Goal: Information Seeking & Learning: Learn about a topic

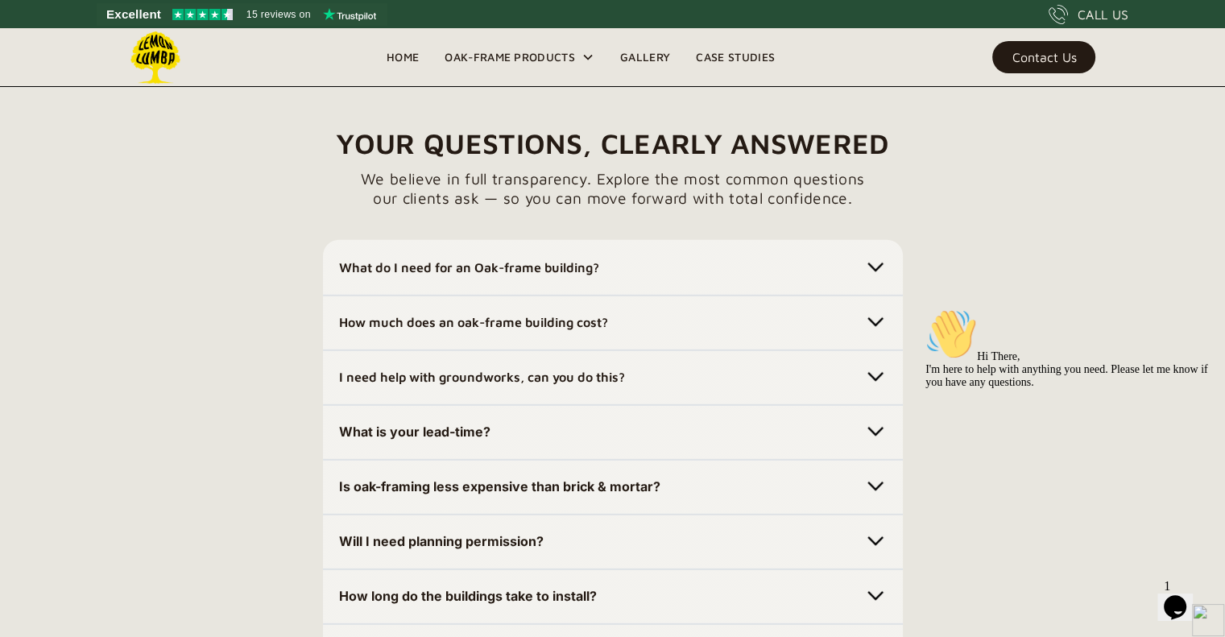
scroll to position [4453, 0]
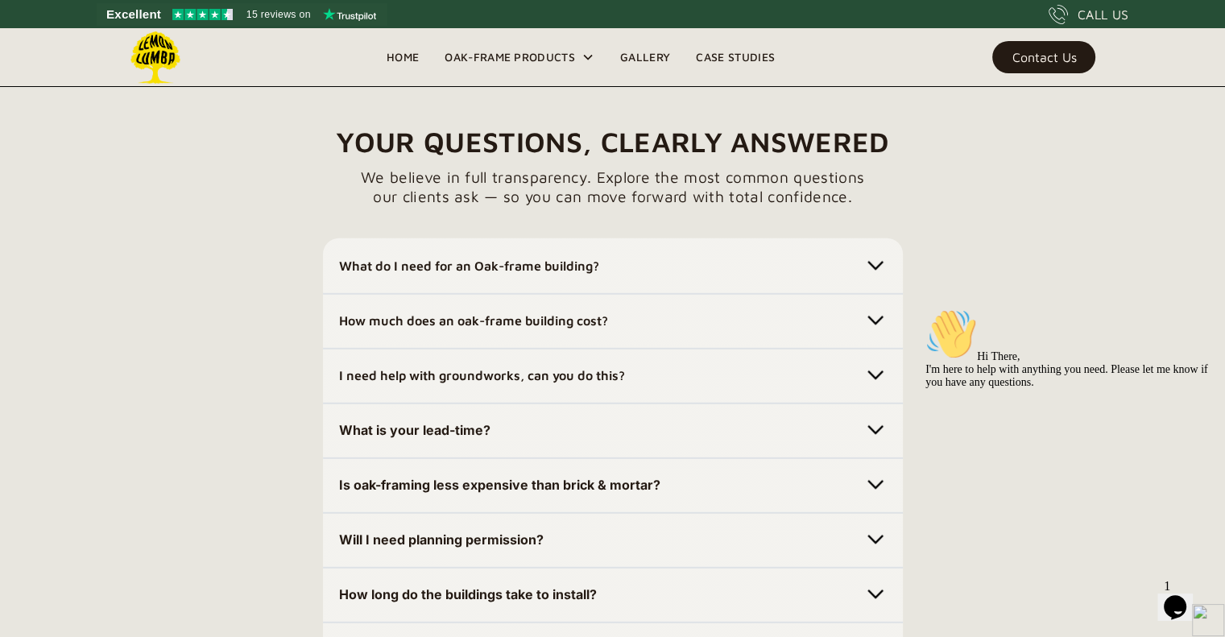
click at [506, 329] on h5 "How much does an oak-frame building cost?" at bounding box center [473, 321] width 269 height 26
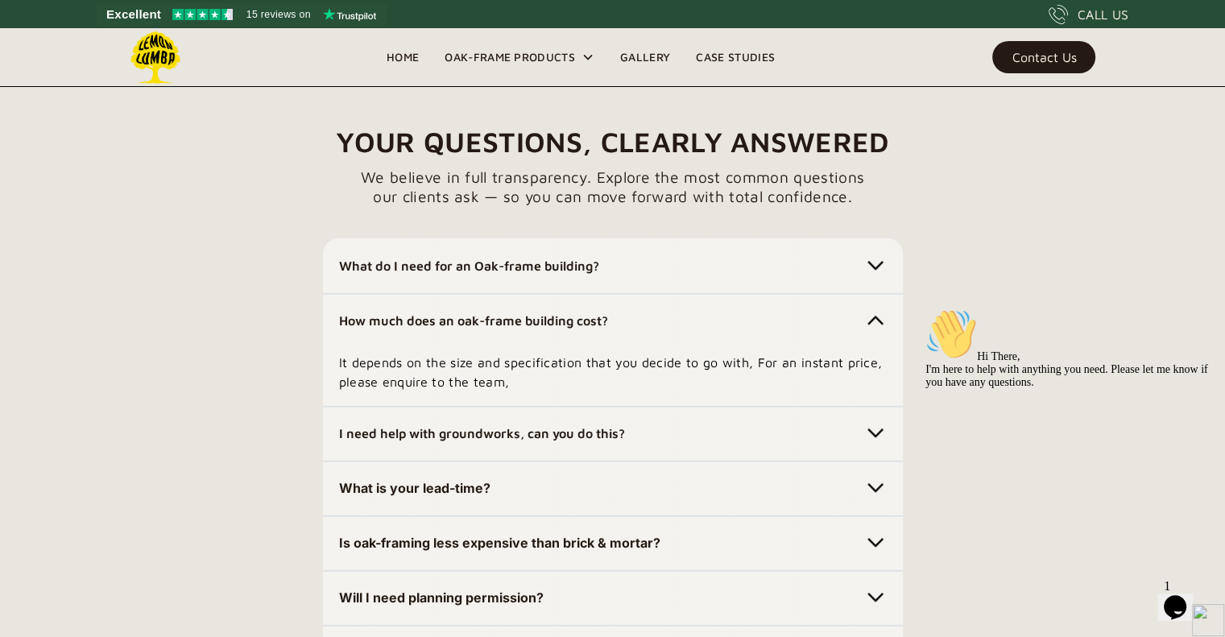
click at [512, 258] on strong "What do I need for an Oak-frame building?" at bounding box center [469, 265] width 260 height 14
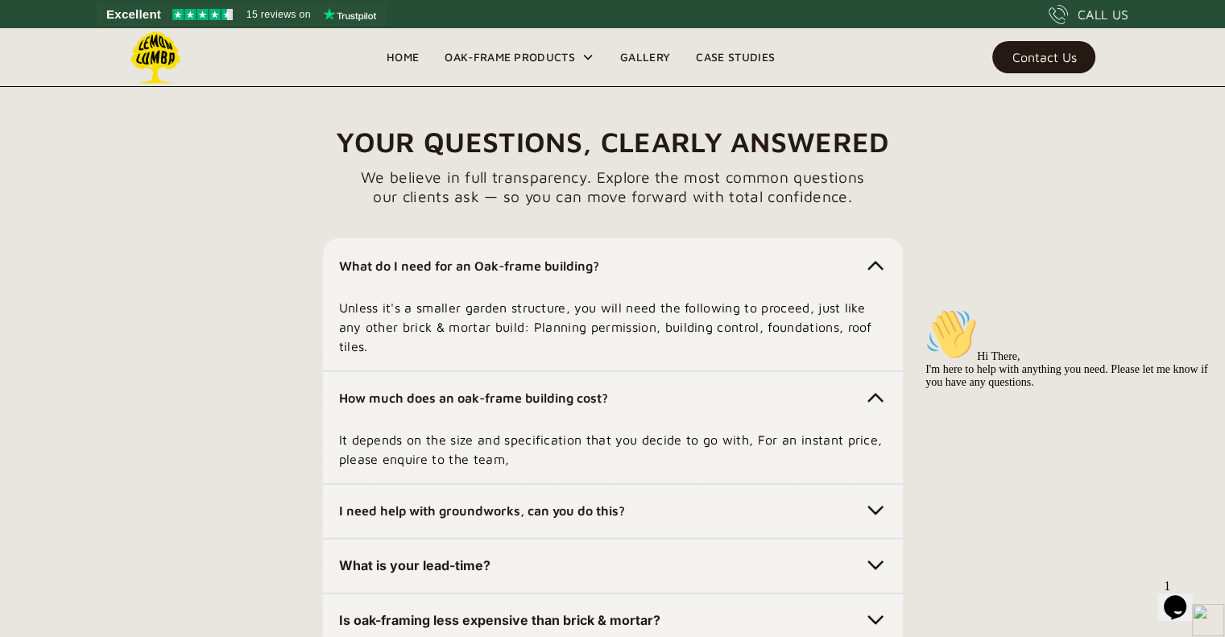
click at [424, 258] on strong "What do I need for an Oak-frame building?" at bounding box center [469, 265] width 260 height 14
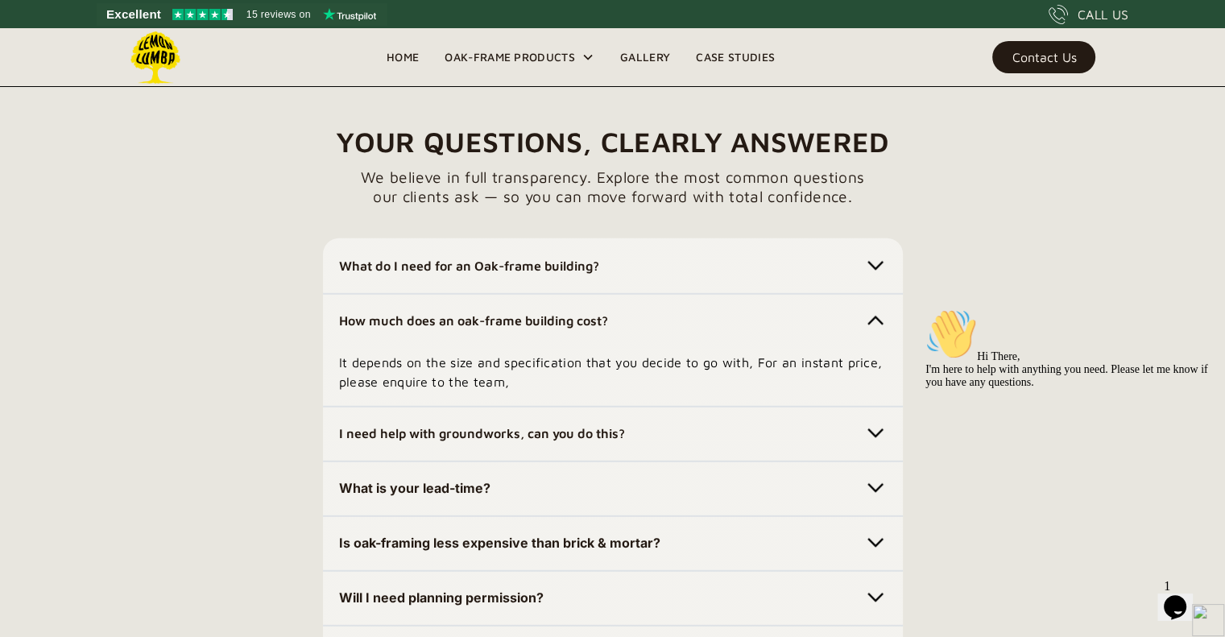
click at [443, 323] on strong "How much does an oak-frame building cost?" at bounding box center [473, 320] width 269 height 14
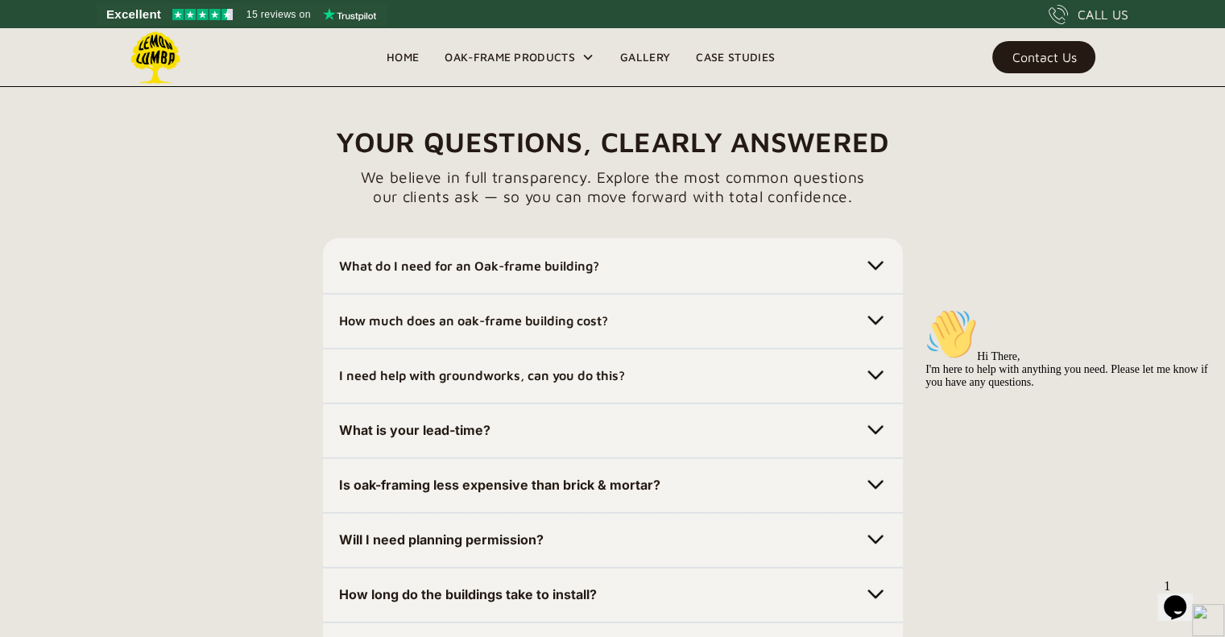
click at [462, 373] on strong "I need help with groundworks, can you do this?" at bounding box center [482, 375] width 286 height 14
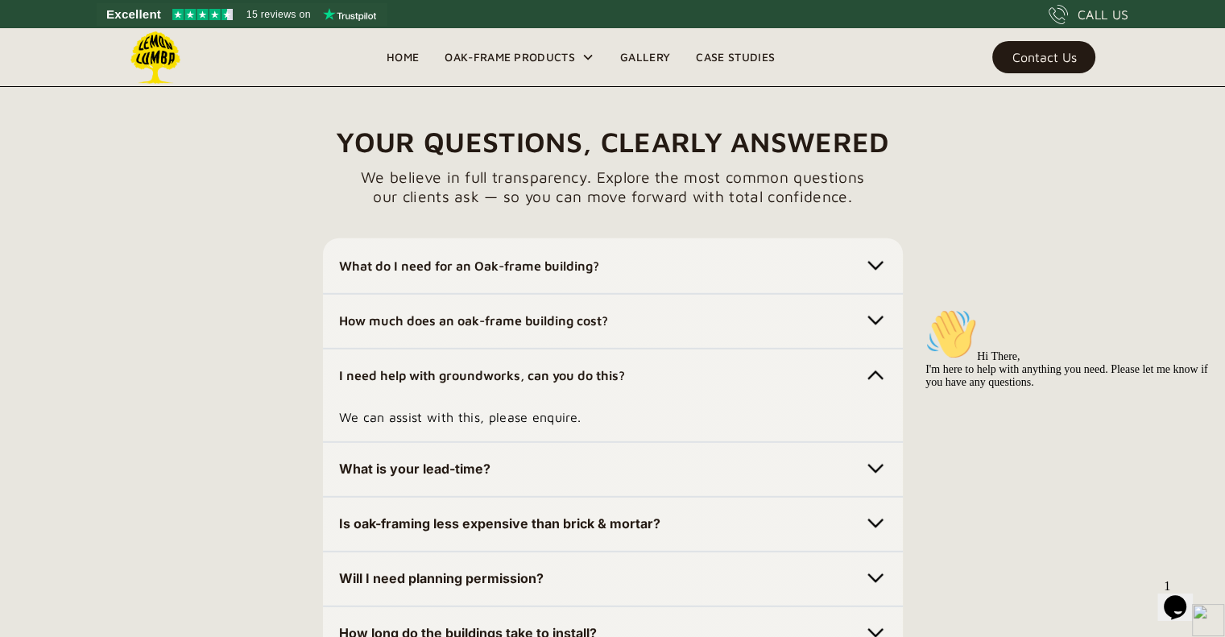
click at [464, 374] on strong "I need help with groundworks, can you do this?" at bounding box center [482, 375] width 286 height 14
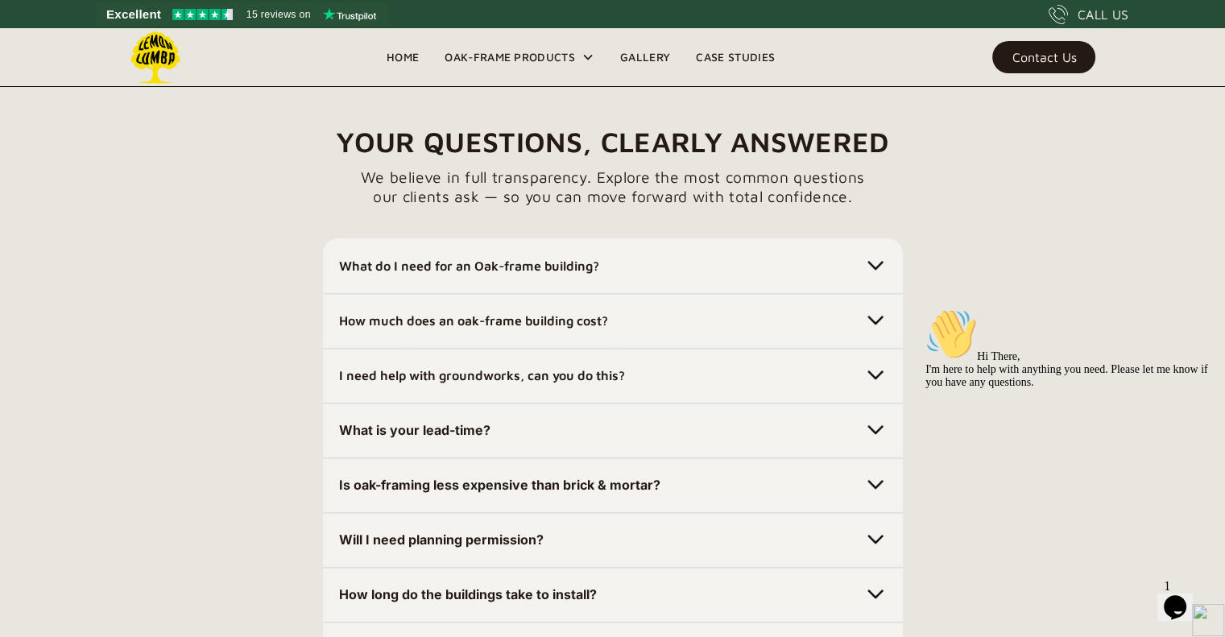
click at [461, 428] on strong "What is your lead-time?" at bounding box center [414, 430] width 151 height 16
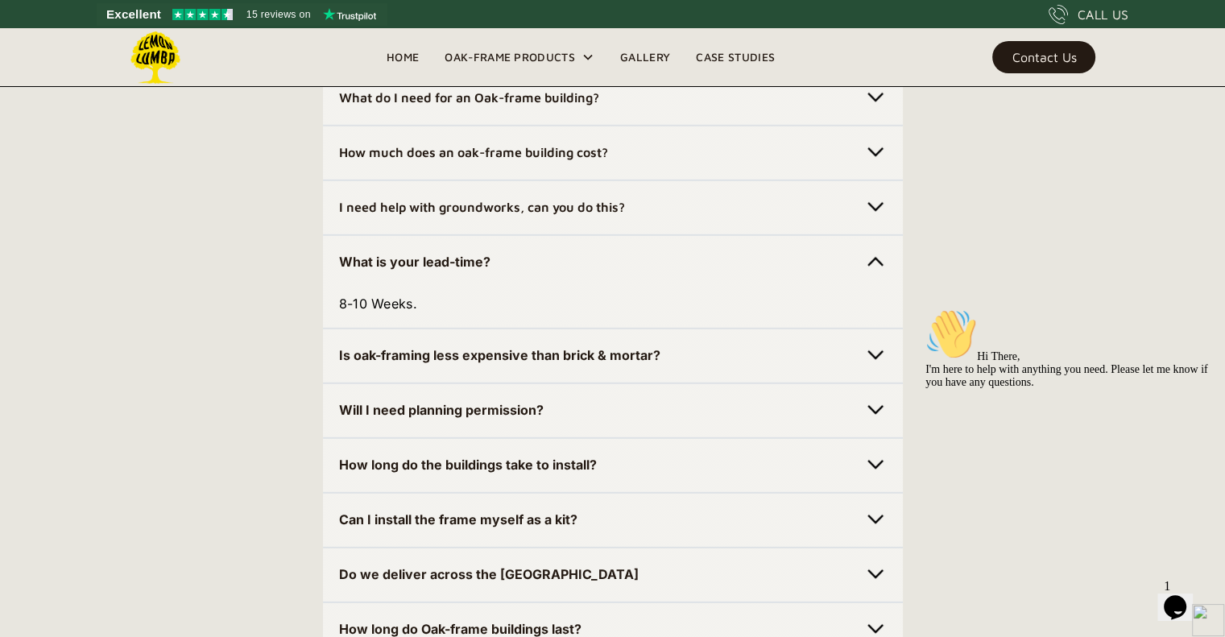
scroll to position [4622, 0]
click at [531, 411] on strong "Will I need planning permission?" at bounding box center [441, 409] width 205 height 16
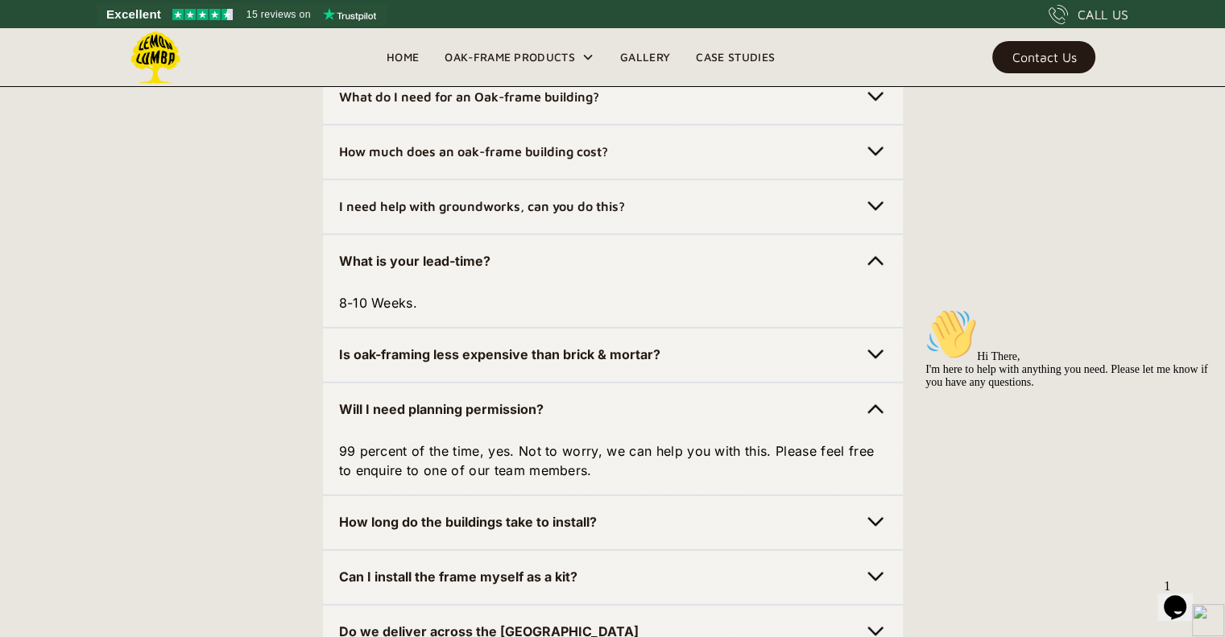
click at [520, 403] on strong "Will I need planning permission?" at bounding box center [441, 409] width 205 height 16
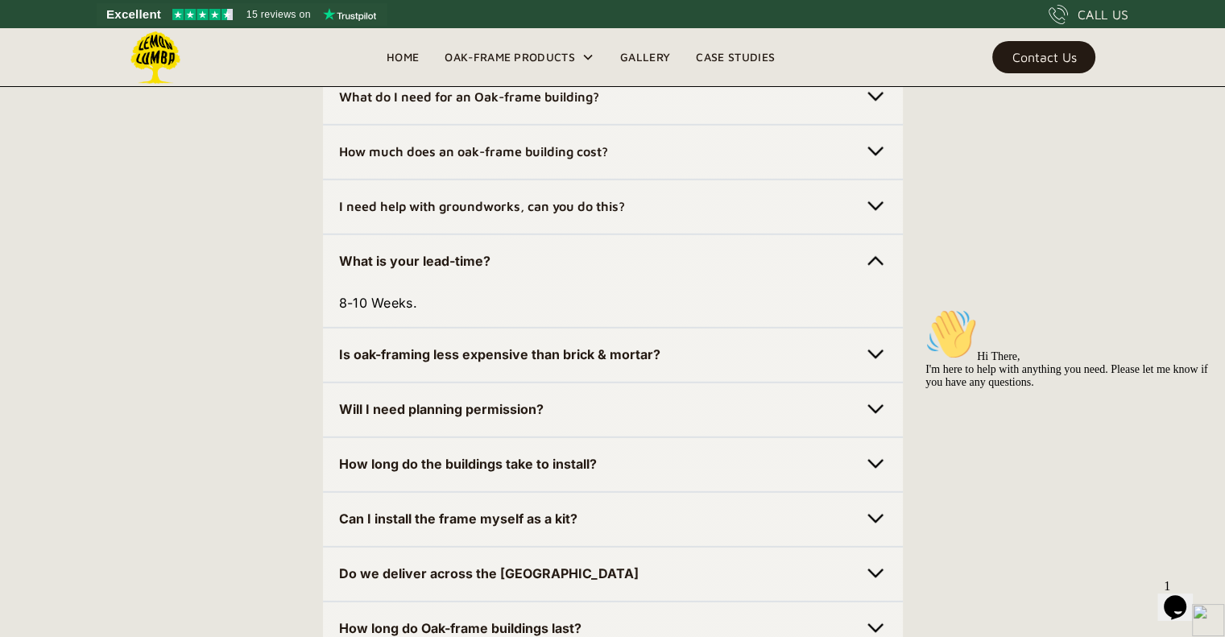
click at [530, 350] on strong "Is oak-framing less expensive than brick & mortar?" at bounding box center [499, 354] width 321 height 16
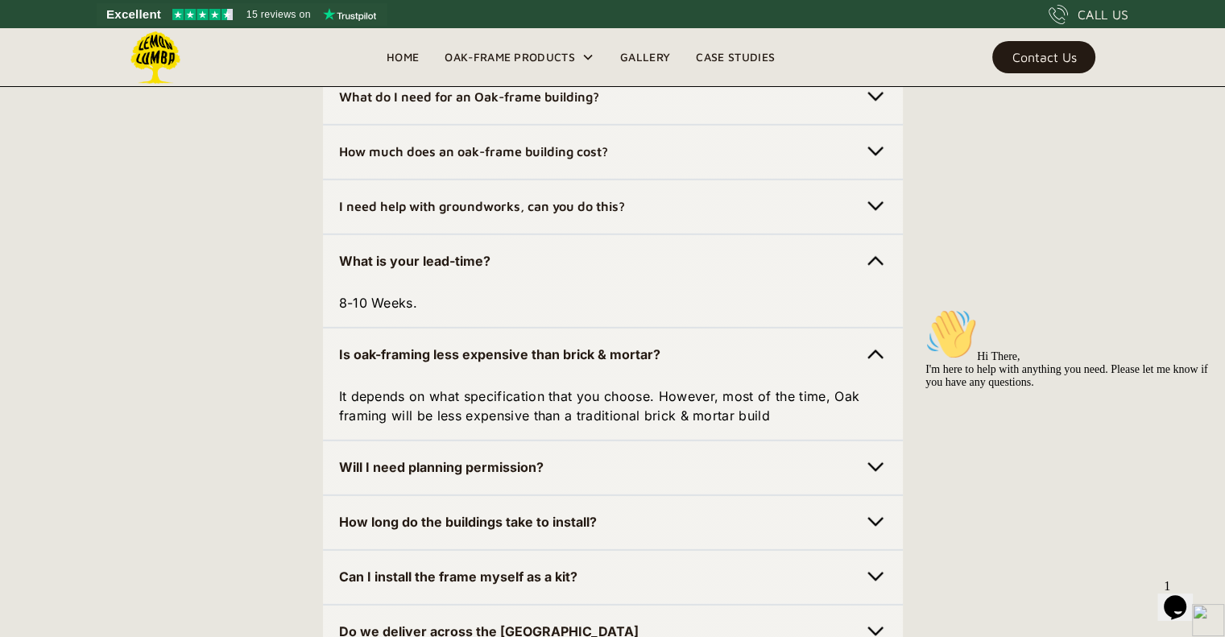
click at [540, 341] on div "Is oak-framing less expensive than brick & mortar? It depends on what specifica…" at bounding box center [613, 384] width 580 height 114
click at [544, 350] on strong "Is oak-framing less expensive than brick & mortar?" at bounding box center [499, 354] width 321 height 16
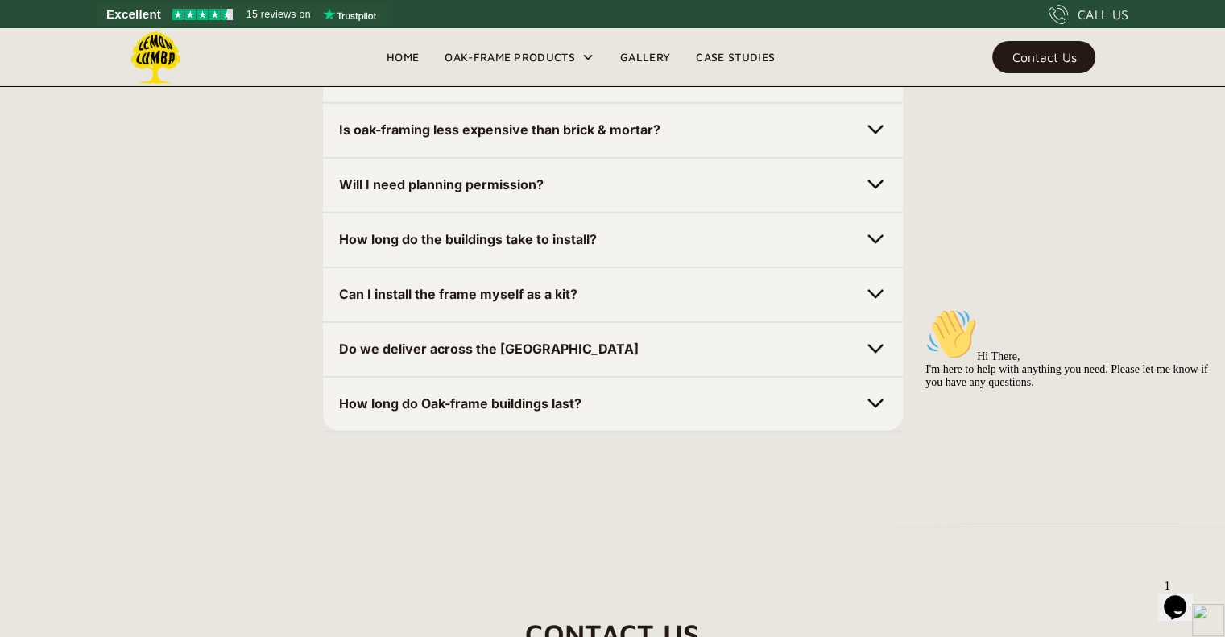
scroll to position [4847, 0]
click at [452, 344] on strong "Do we deliver across the [GEOGRAPHIC_DATA]" at bounding box center [489, 348] width 300 height 16
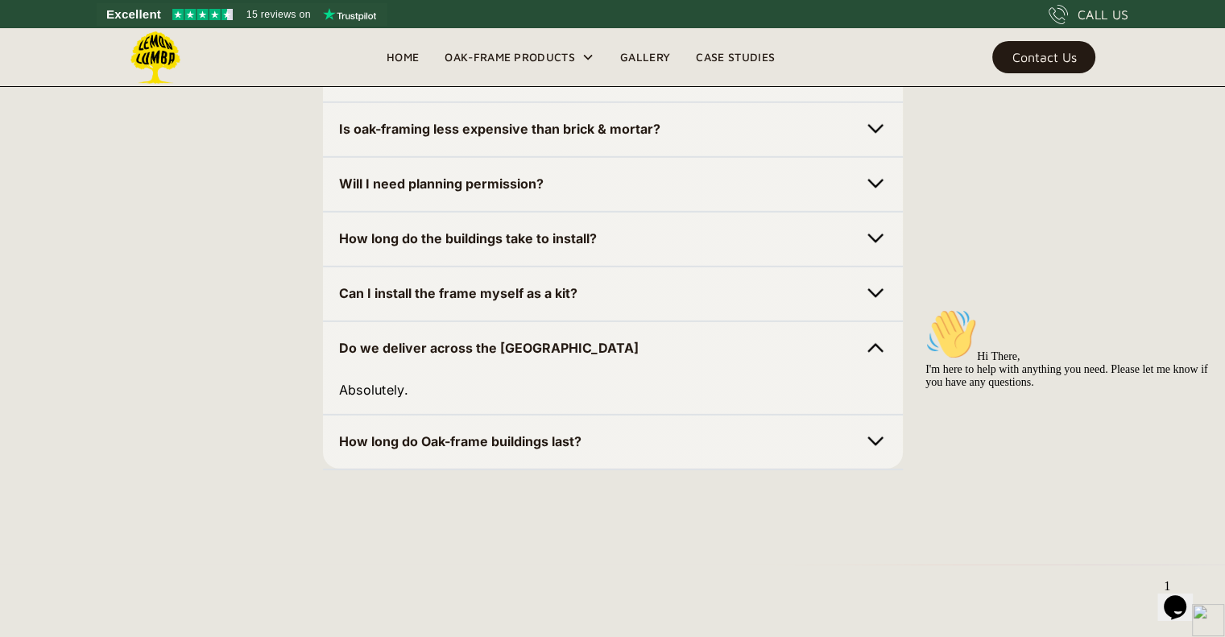
click at [452, 344] on strong "Do we deliver across the [GEOGRAPHIC_DATA]" at bounding box center [489, 348] width 300 height 16
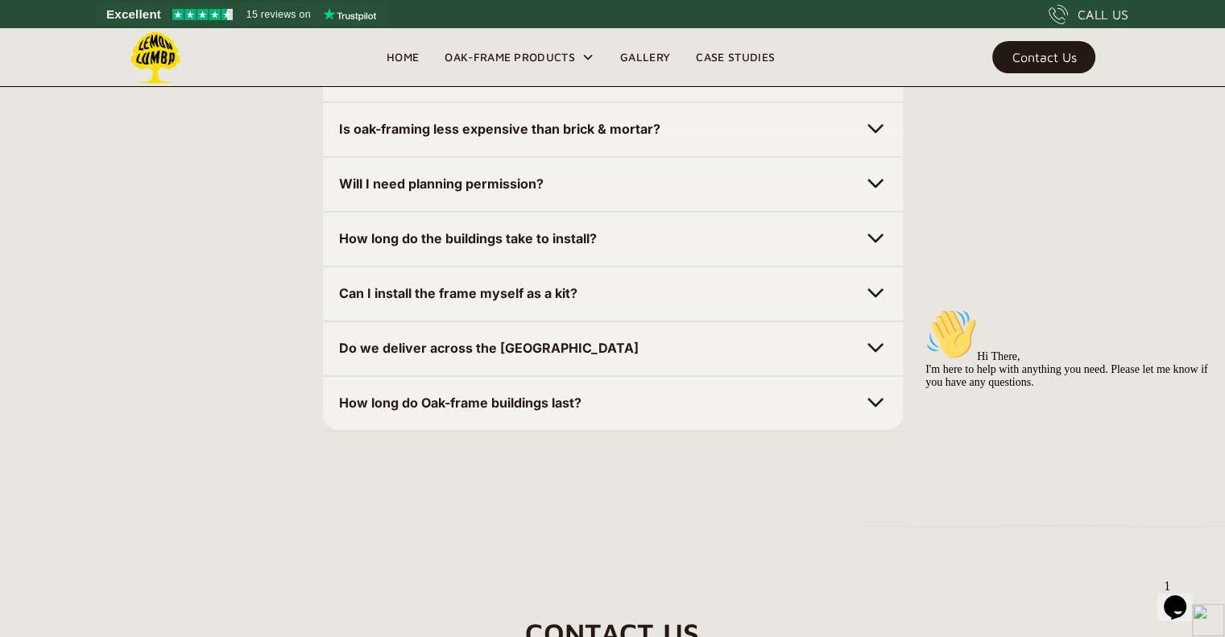
click at [461, 289] on strong "Can I install the frame myself as a kit?" at bounding box center [458, 293] width 238 height 16
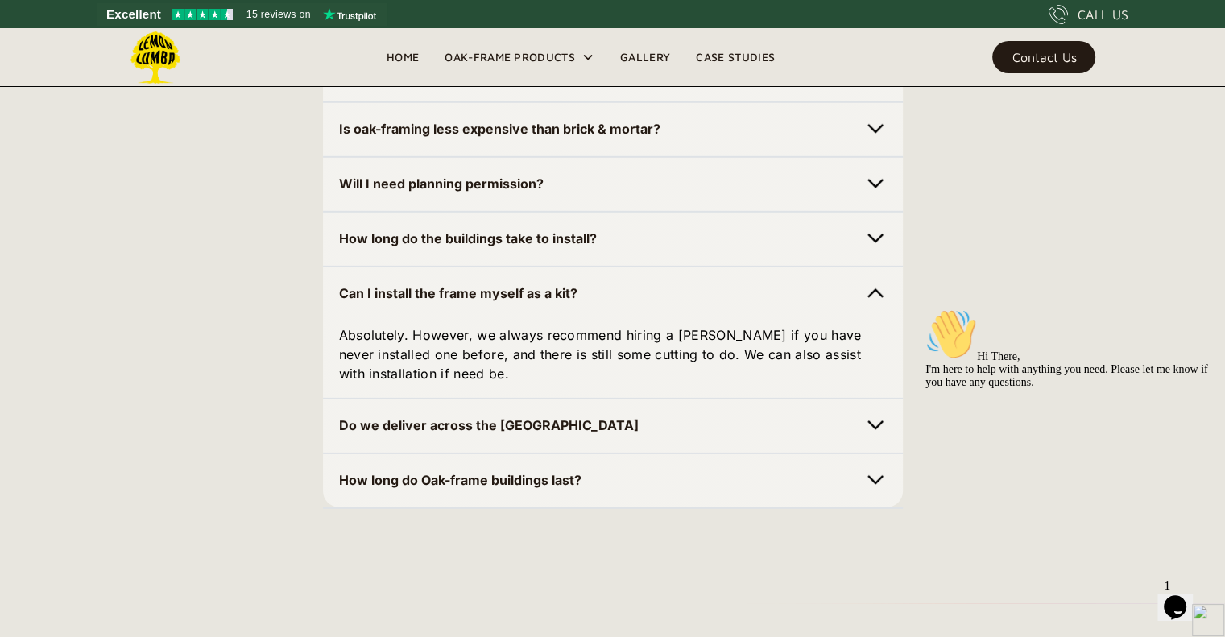
click at [577, 241] on strong "How long do the buildings take to install?" at bounding box center [468, 238] width 258 height 16
